Goal: Information Seeking & Learning: Learn about a topic

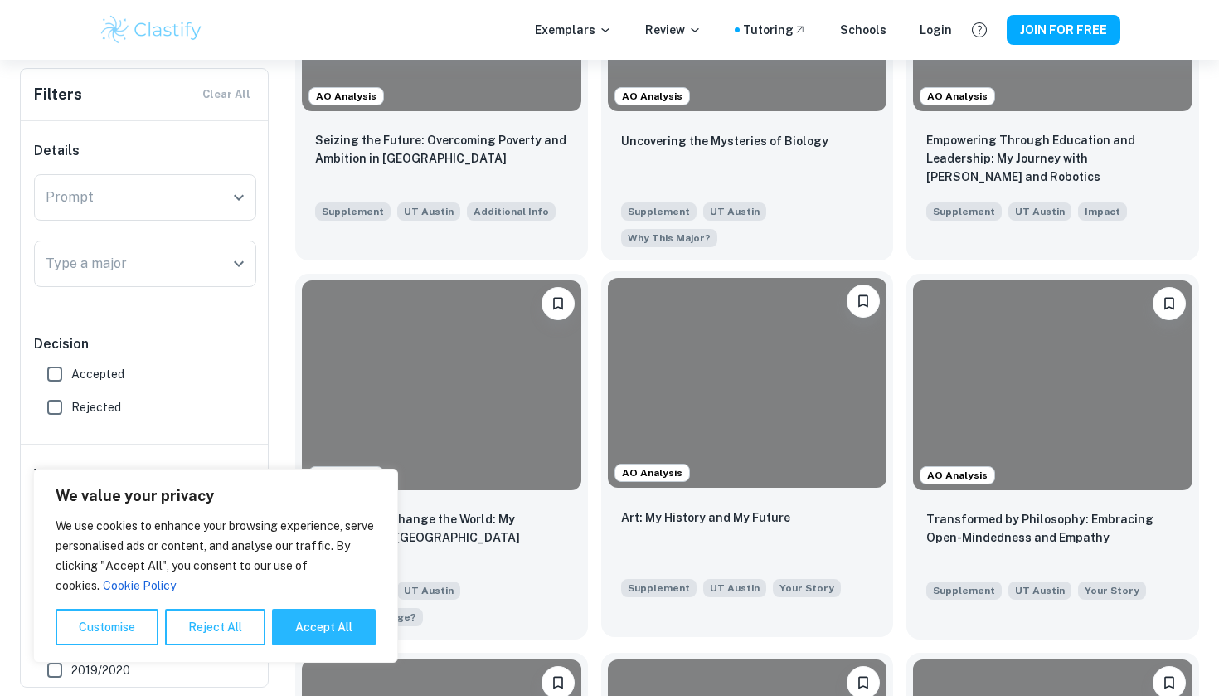
scroll to position [556, 0]
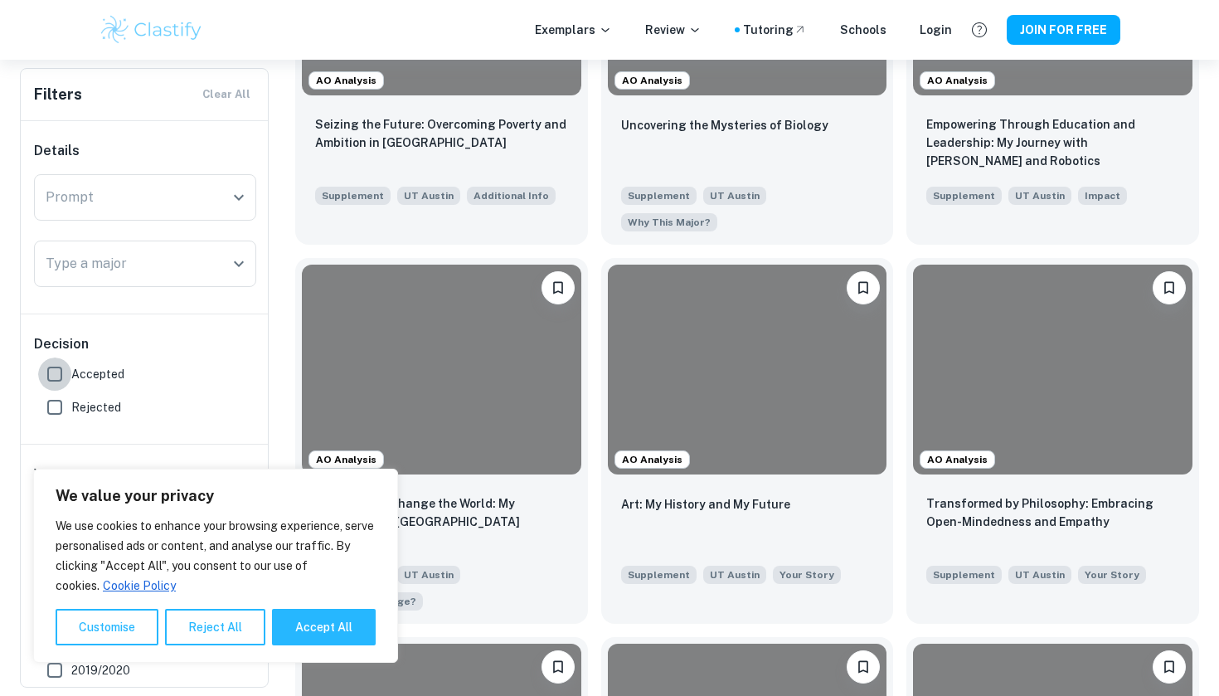
click at [51, 369] on input "Accepted" at bounding box center [54, 373] width 33 height 33
checkbox input "true"
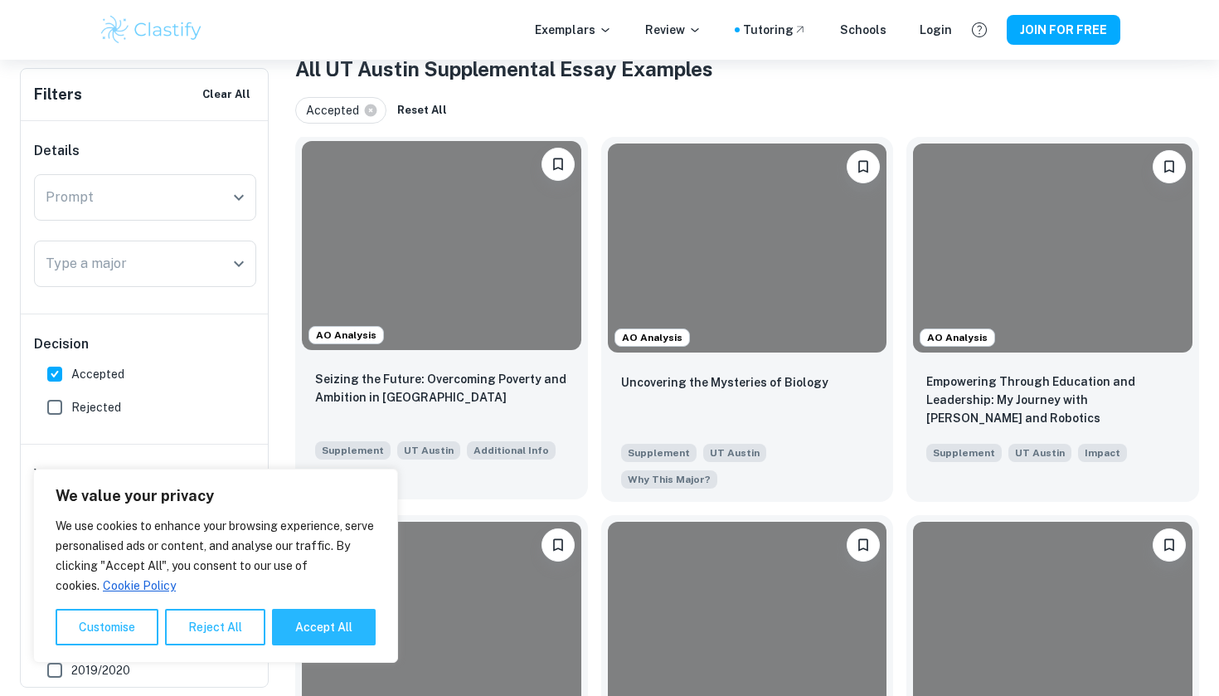
scroll to position [341, 0]
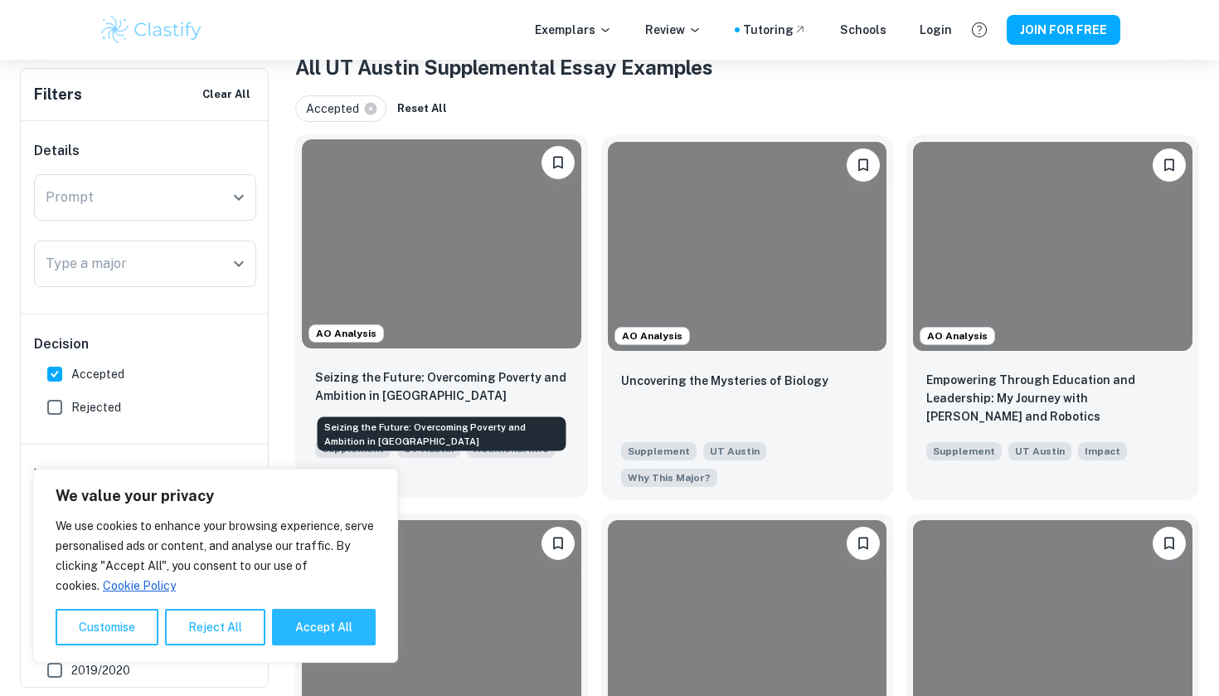
click at [417, 381] on p "Seizing the Future: Overcoming Poverty and Ambition in [GEOGRAPHIC_DATA]" at bounding box center [441, 386] width 253 height 36
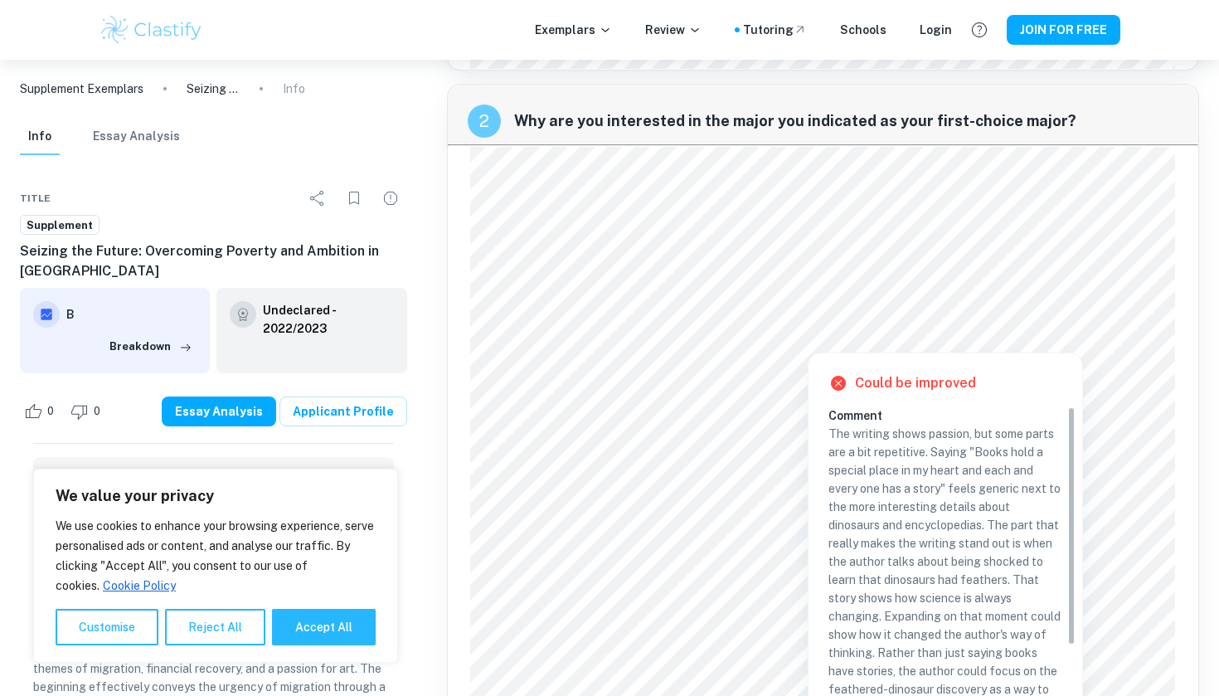
scroll to position [2114, 0]
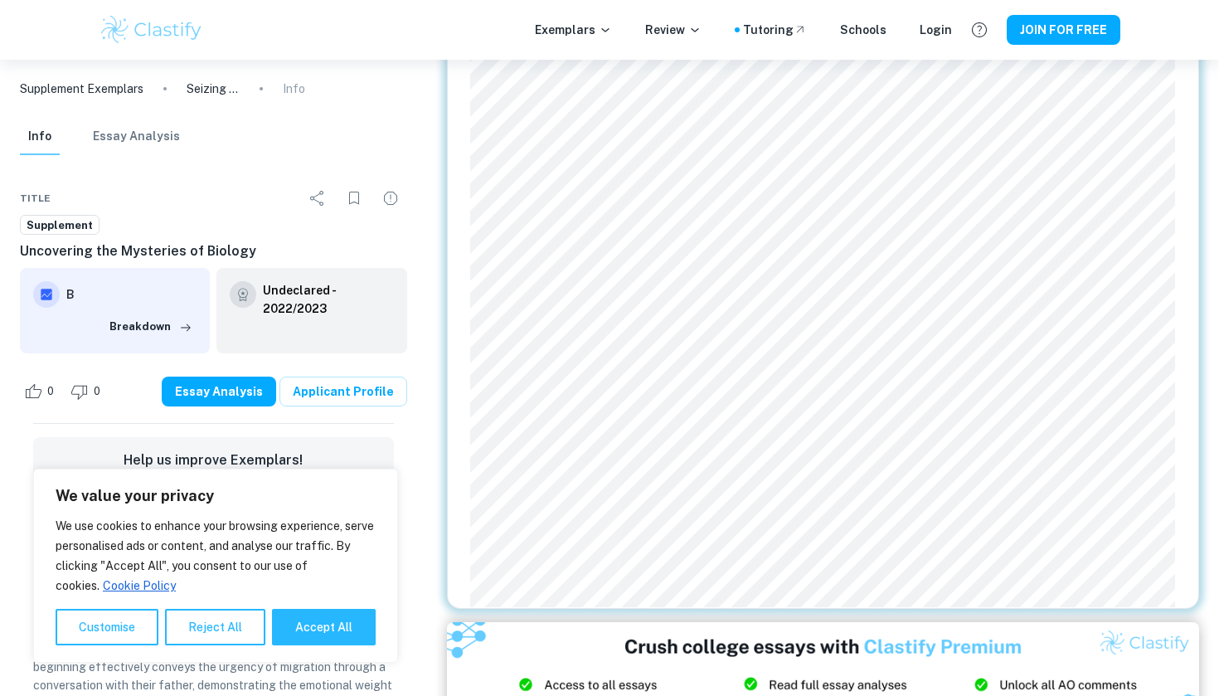
scroll to position [1980, 0]
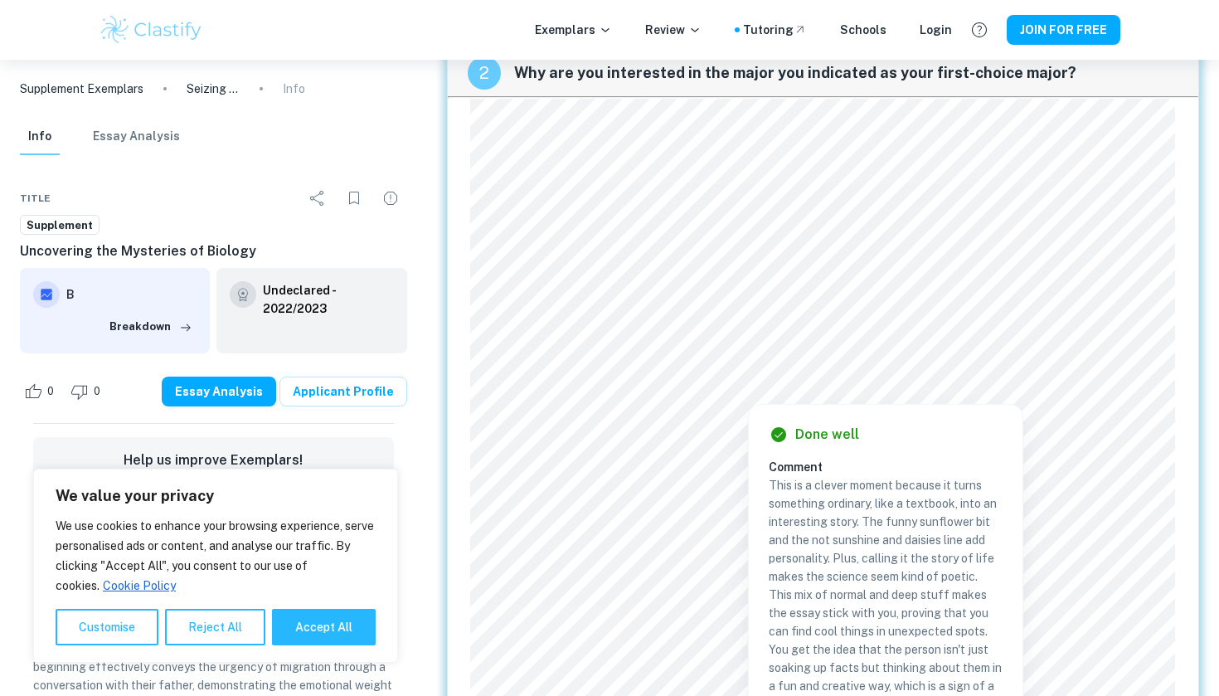
click at [751, 367] on div at bounding box center [802, 367] width 653 height 34
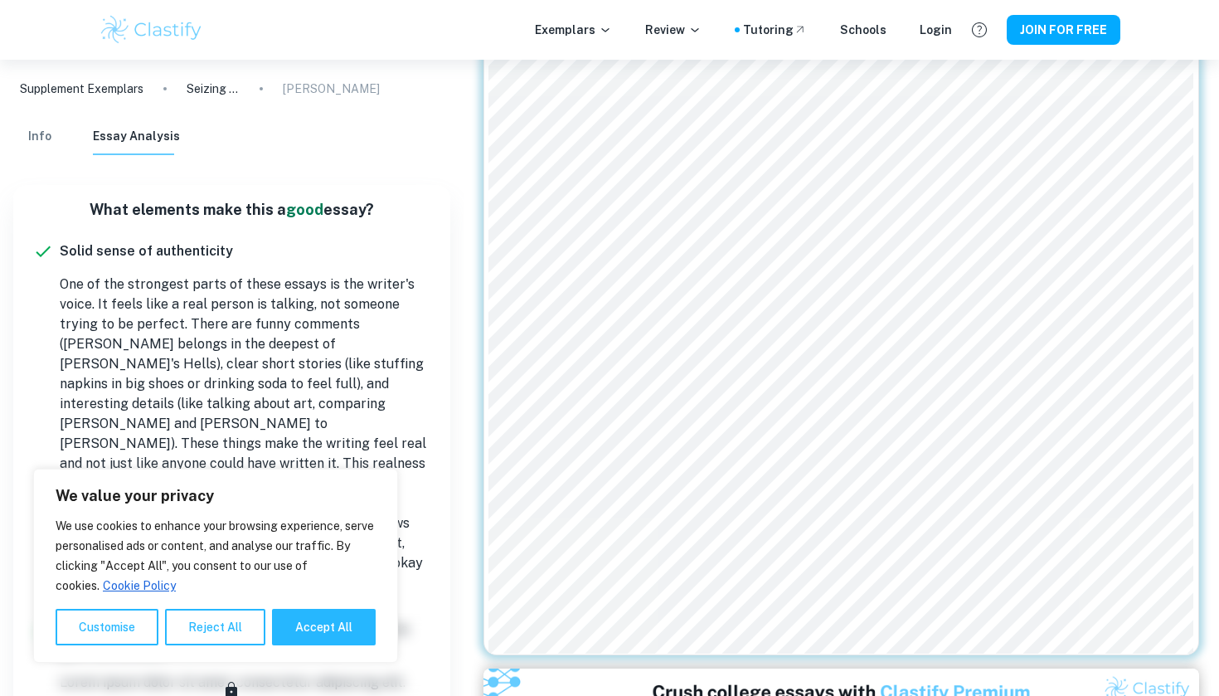
scroll to position [2079, 0]
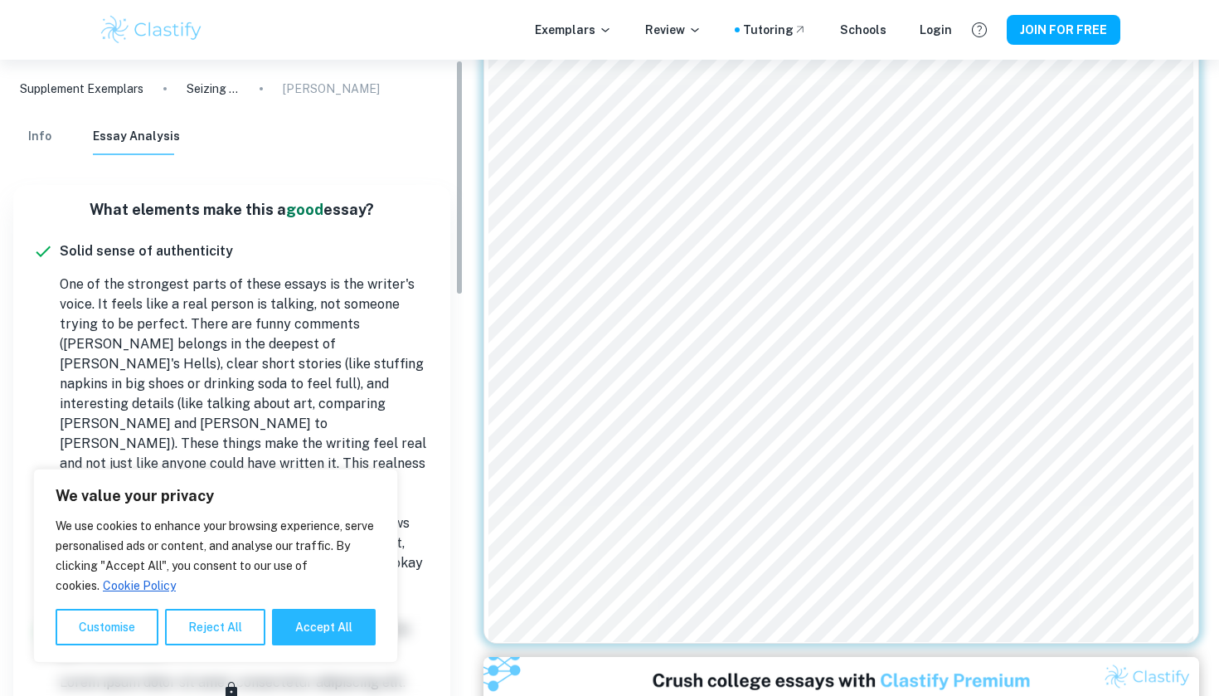
click at [367, 361] on p "One of the strongest parts of these essays is the writer's voice. It feels like…" at bounding box center [245, 434] width 371 height 318
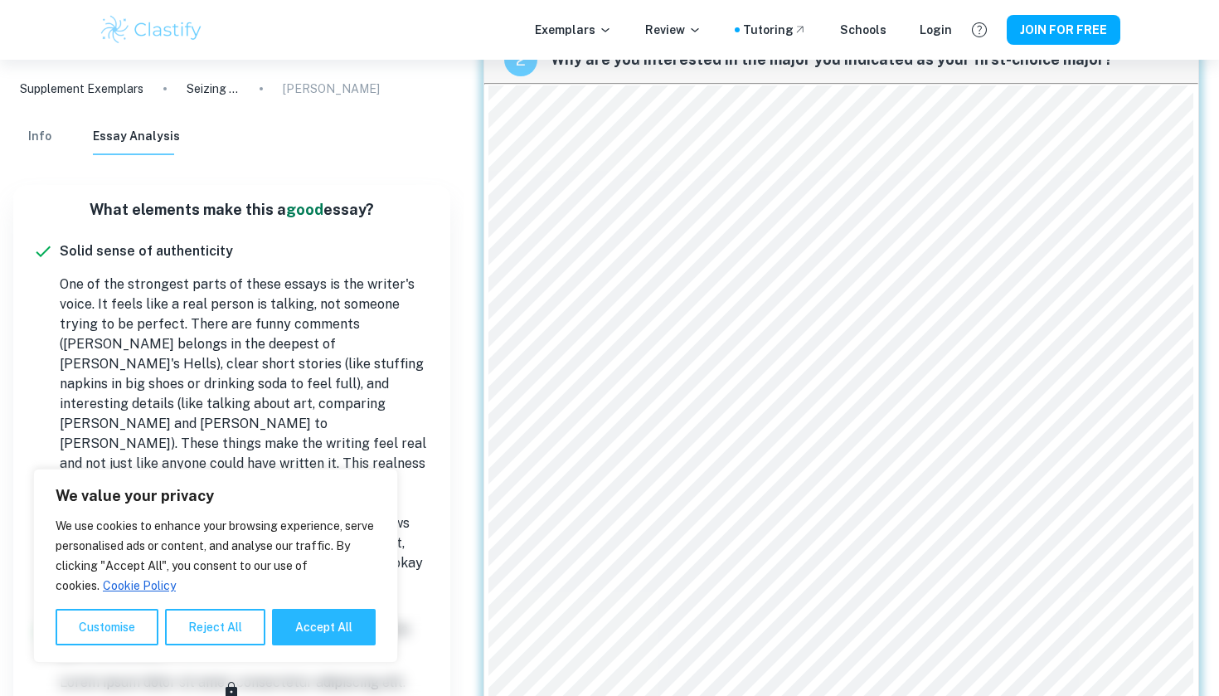
scroll to position [2006, 0]
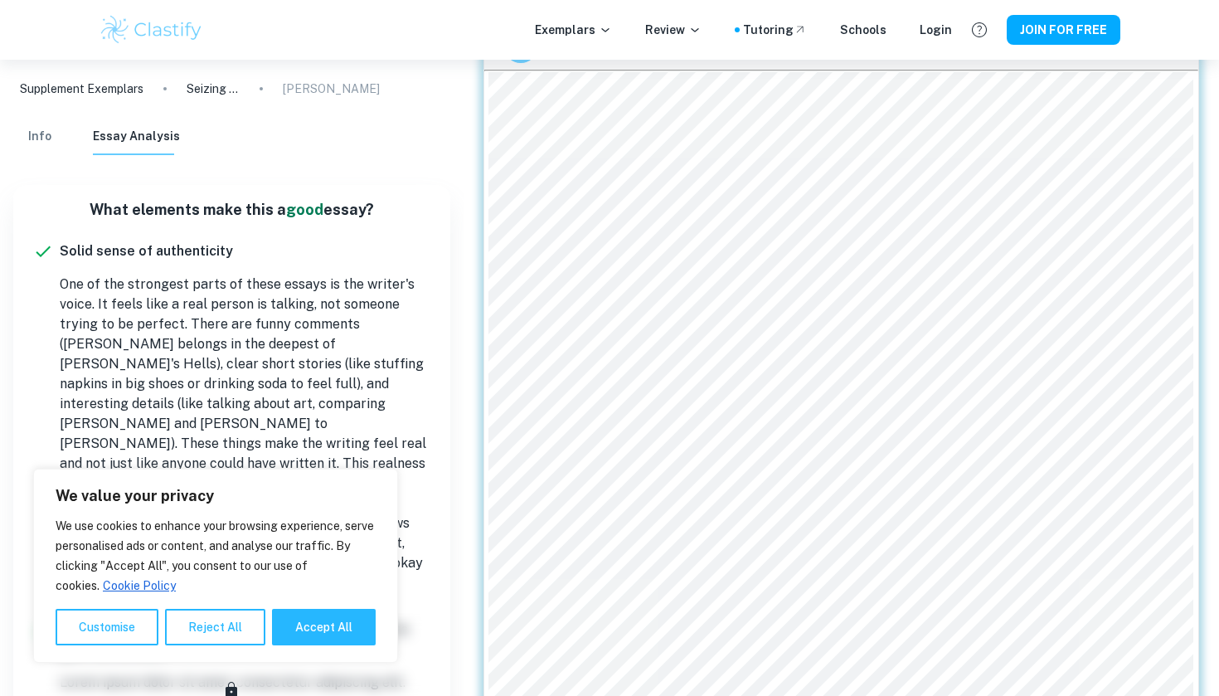
click at [694, 197] on div "Done well Comment Unlock access to all comments with Clastify Premium Upgrade N…" at bounding box center [842, 526] width 756 height 4944
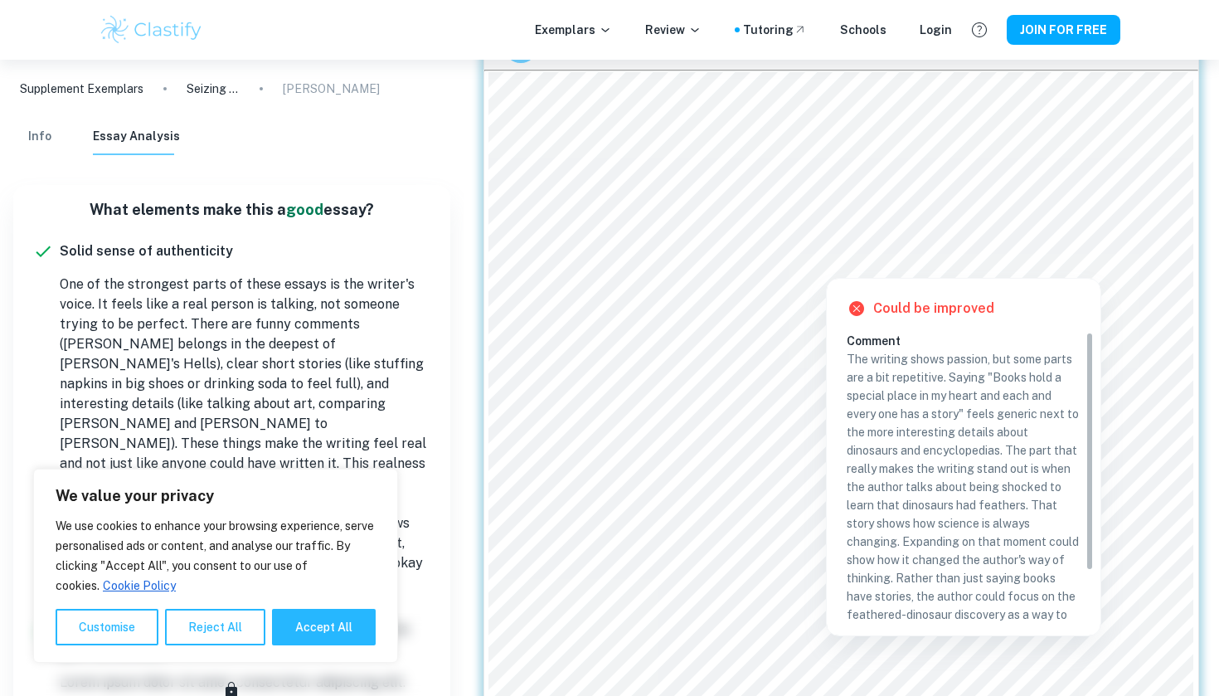
click at [703, 223] on div at bounding box center [837, 216] width 686 height 36
click at [713, 259] on div at bounding box center [825, 261] width 663 height 26
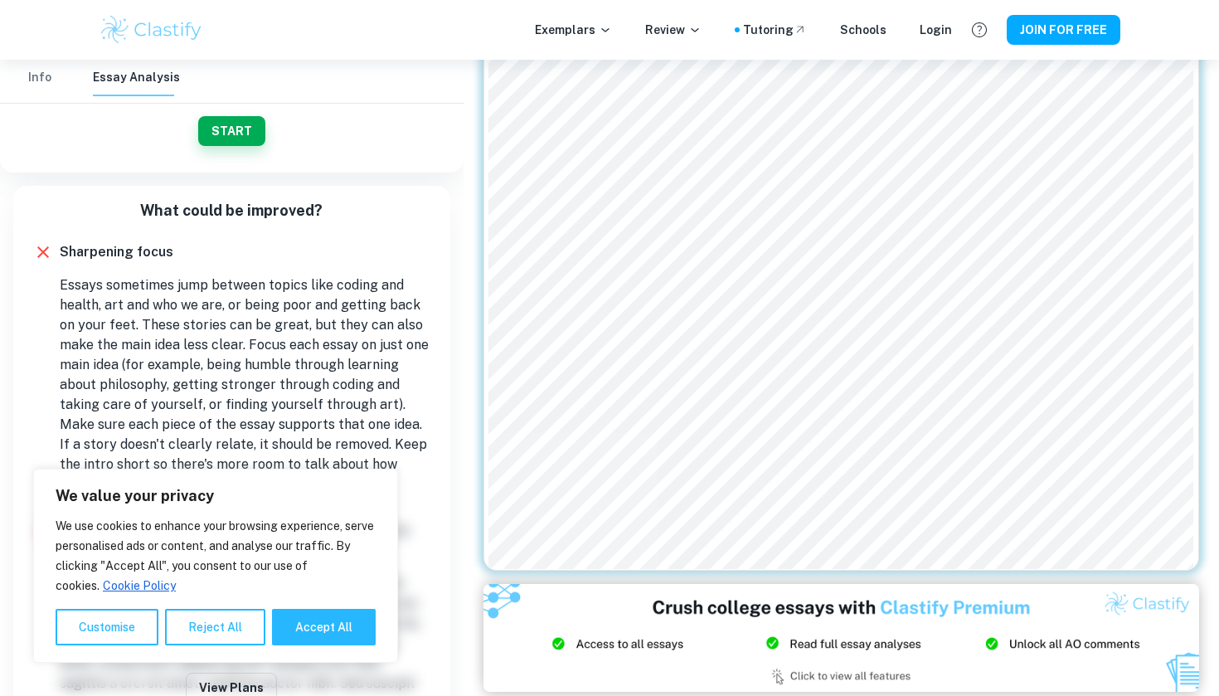
scroll to position [2154, 0]
